Goal: Navigation & Orientation: Find specific page/section

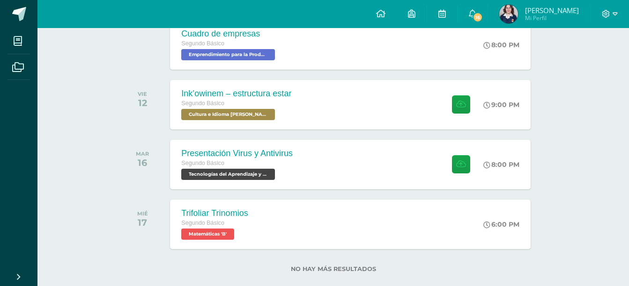
scroll to position [241, 0]
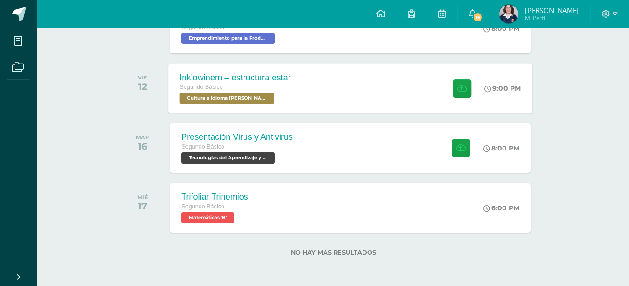
click at [285, 89] on div "Segundo Básico" at bounding box center [235, 87] width 111 height 10
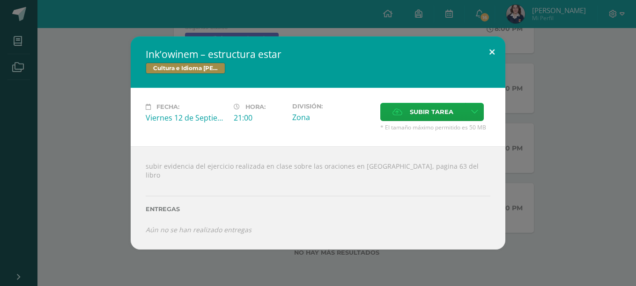
click at [493, 54] on button at bounding box center [491, 53] width 27 height 32
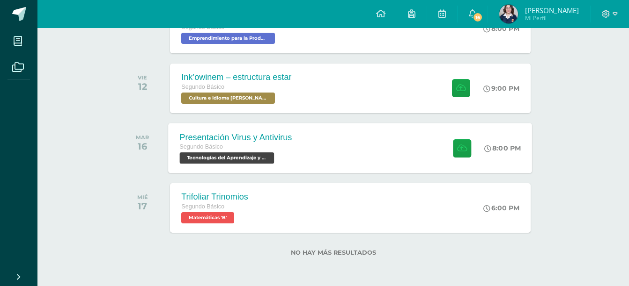
click at [245, 137] on div "Presentación Virus y Antivirus" at bounding box center [236, 137] width 112 height 10
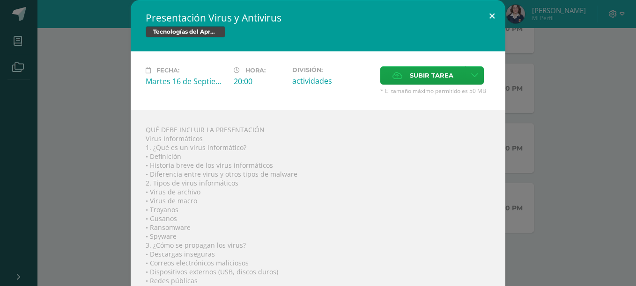
click at [490, 15] on button at bounding box center [491, 16] width 27 height 32
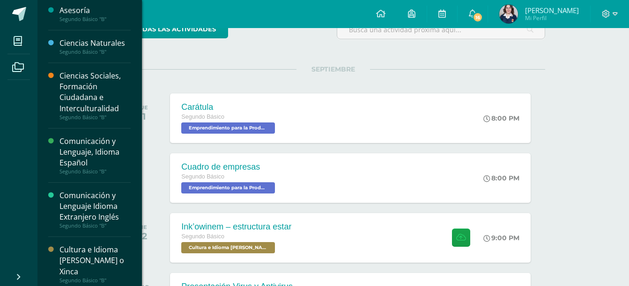
scroll to position [0, 0]
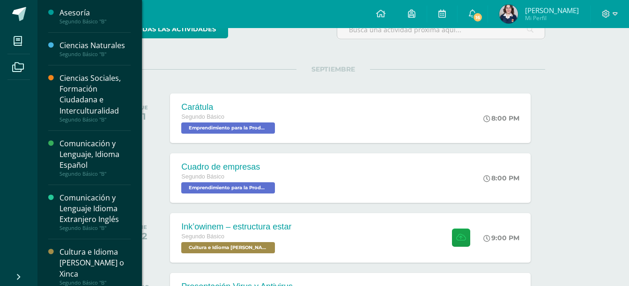
click at [84, 103] on div "Ciencias Sociales, Formación Ciudadana e Interculturalidad" at bounding box center [94, 94] width 71 height 43
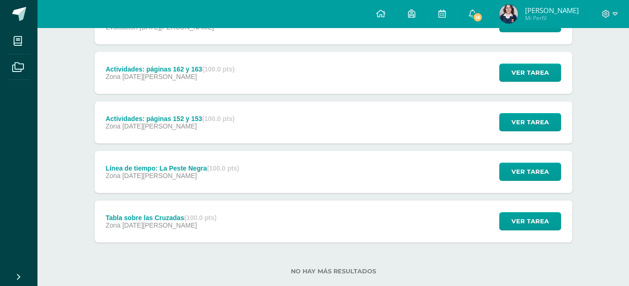
scroll to position [271, 0]
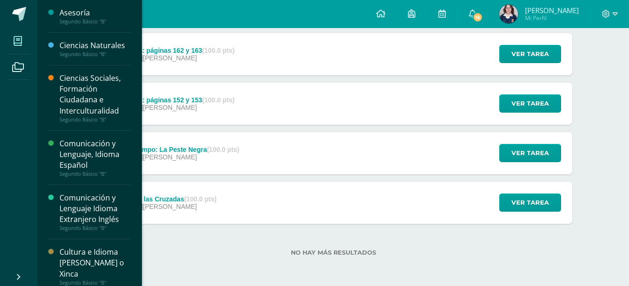
click at [15, 51] on span at bounding box center [17, 40] width 21 height 21
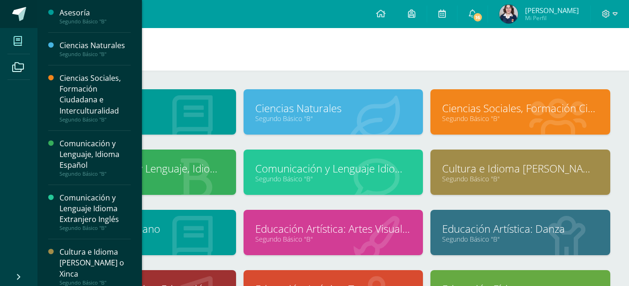
click at [22, 16] on span at bounding box center [19, 14] width 14 height 14
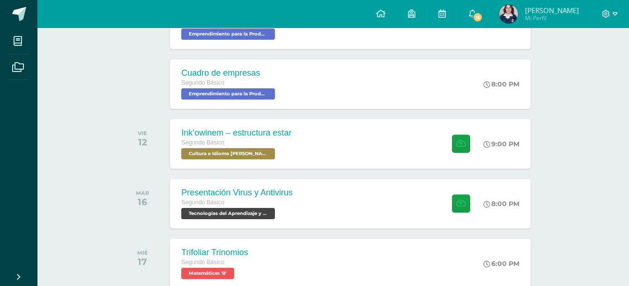
scroll to position [241, 0]
